Goal: Check status: Check status

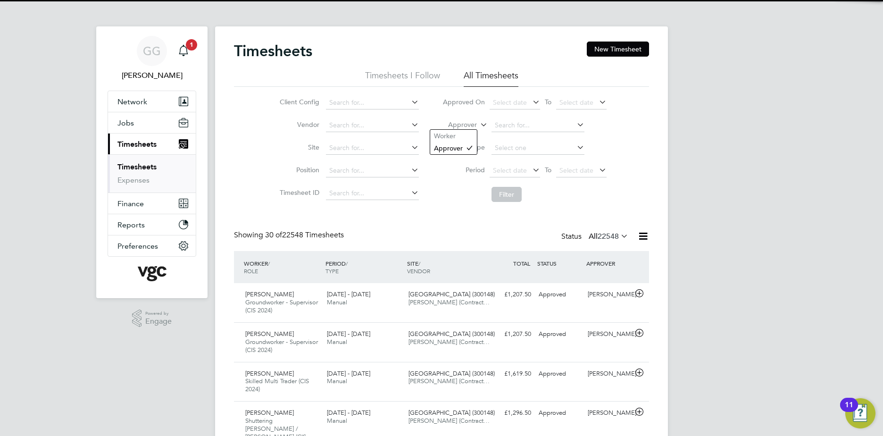
click at [457, 128] on label "Approver" at bounding box center [456, 124] width 42 height 9
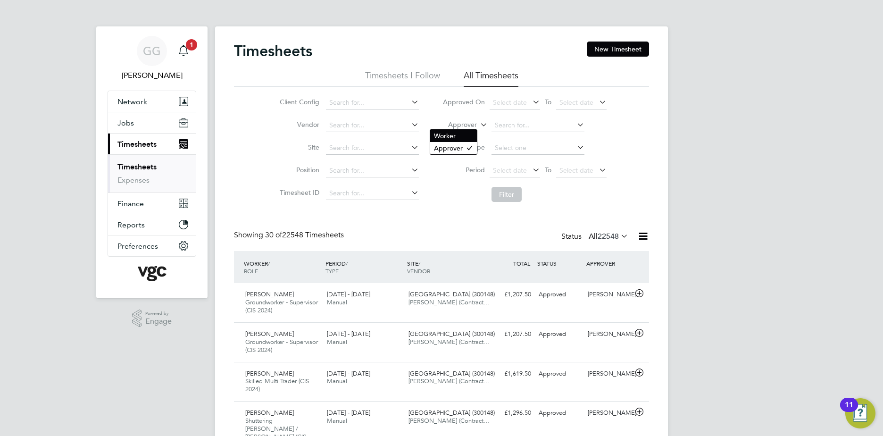
click at [468, 139] on li "Worker" at bounding box center [453, 136] width 47 height 12
click at [504, 126] on input at bounding box center [538, 125] width 93 height 13
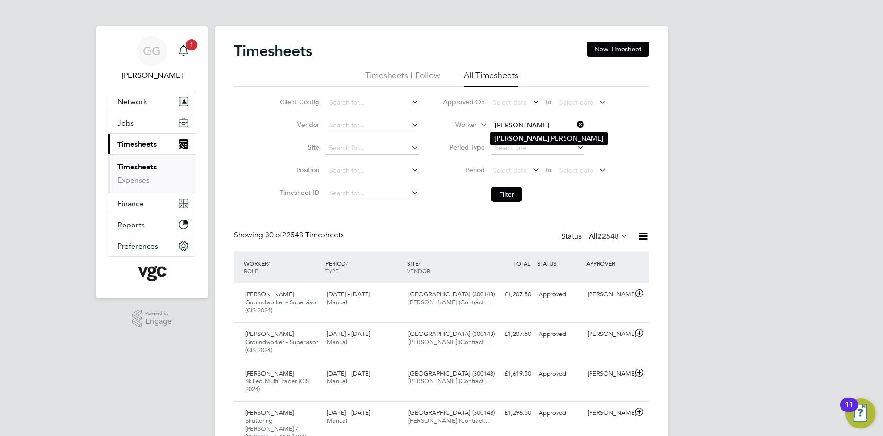
click at [536, 136] on li "[PERSON_NAME]" at bounding box center [549, 138] width 117 height 13
type input "[PERSON_NAME]"
click at [515, 190] on button "Filter" at bounding box center [507, 194] width 30 height 15
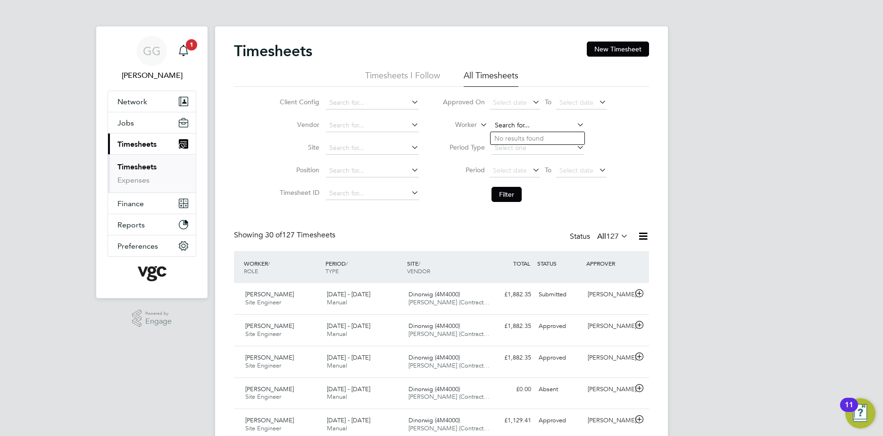
click at [535, 119] on input at bounding box center [538, 125] width 93 height 13
click at [550, 171] on li "[PERSON_NAME]" at bounding box center [554, 176] width 126 height 13
type input "[PERSON_NAME]"
click at [484, 196] on li "Filter" at bounding box center [525, 194] width 188 height 25
click at [510, 192] on button "Filter" at bounding box center [507, 194] width 30 height 15
